Goal: Find contact information: Find contact information

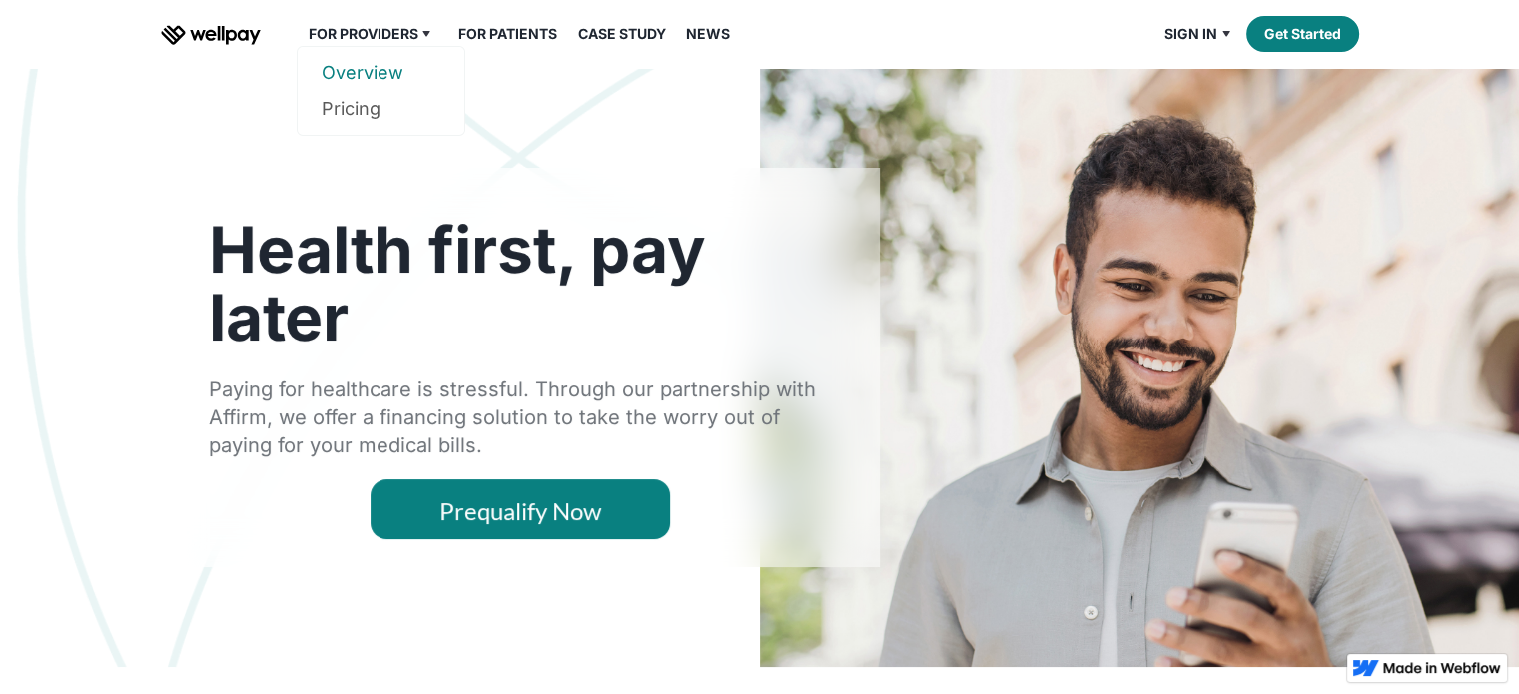
click at [388, 73] on link "Overview" at bounding box center [380, 73] width 119 height 36
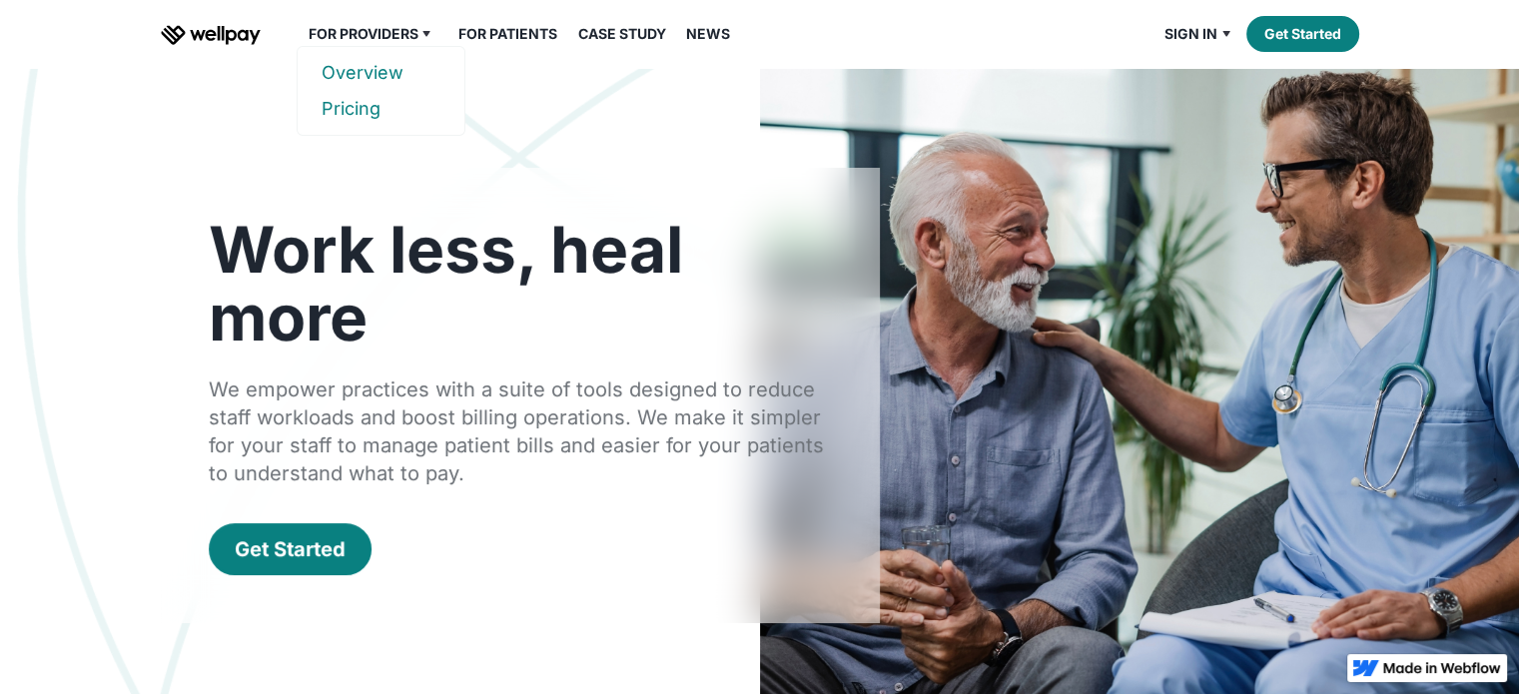
click at [349, 106] on link "Pricing" at bounding box center [380, 109] width 119 height 36
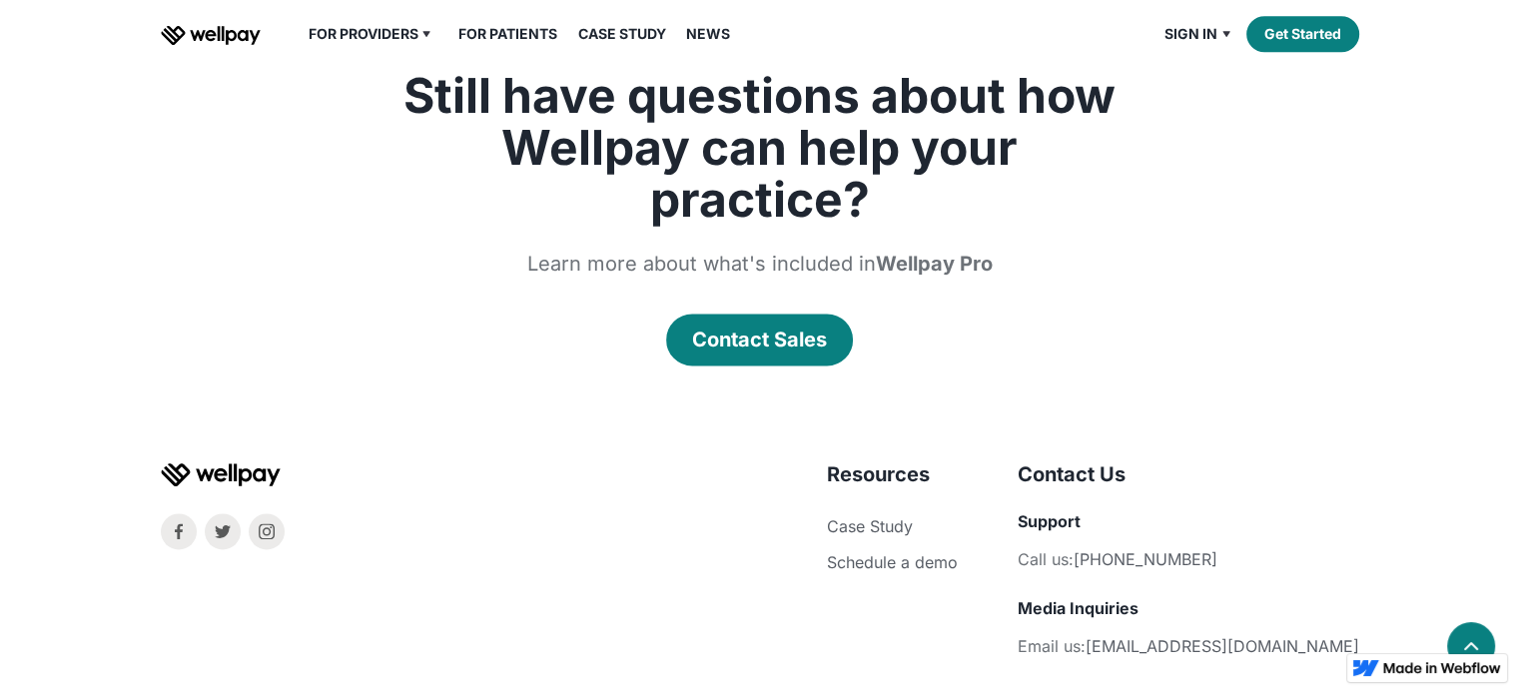
scroll to position [2596, 0]
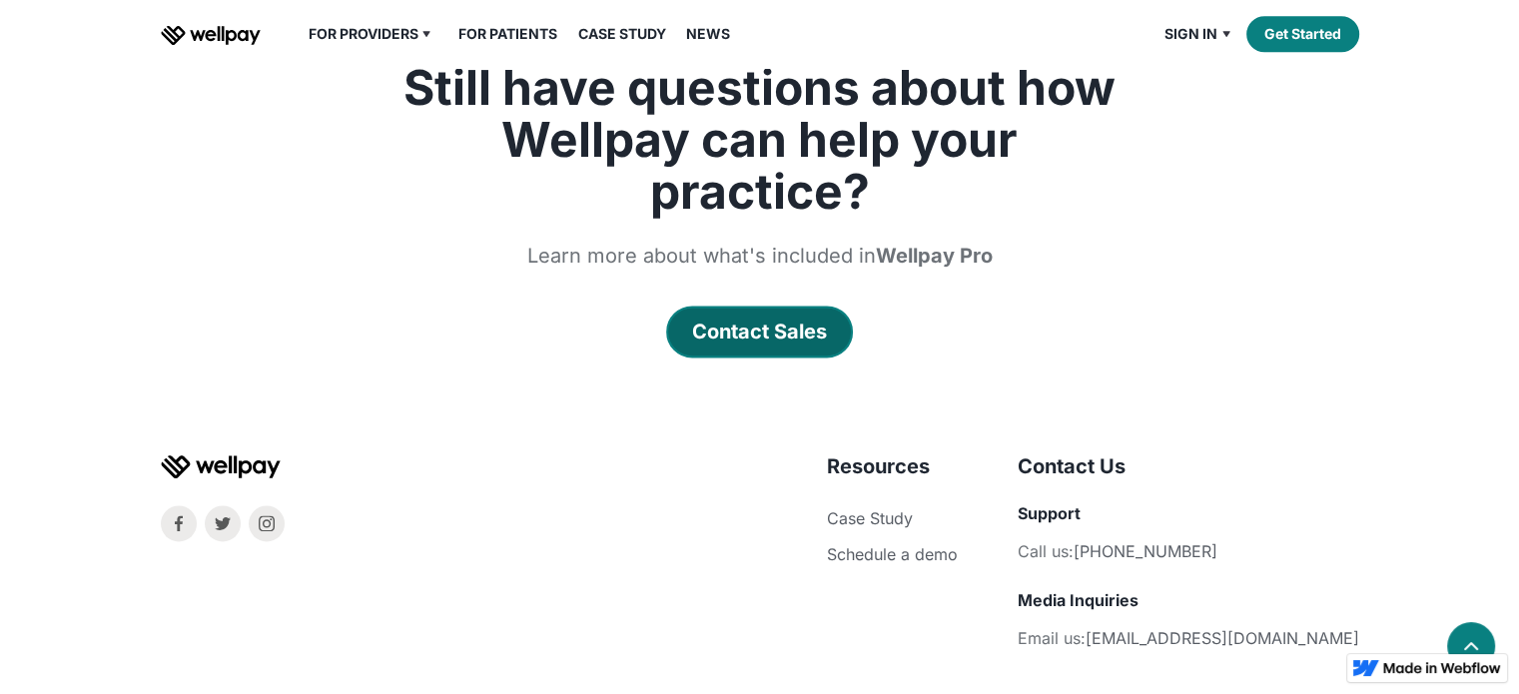
click at [754, 332] on div "Contact Sales" at bounding box center [759, 331] width 135 height 28
